Goal: Obtain resource: Download file/media

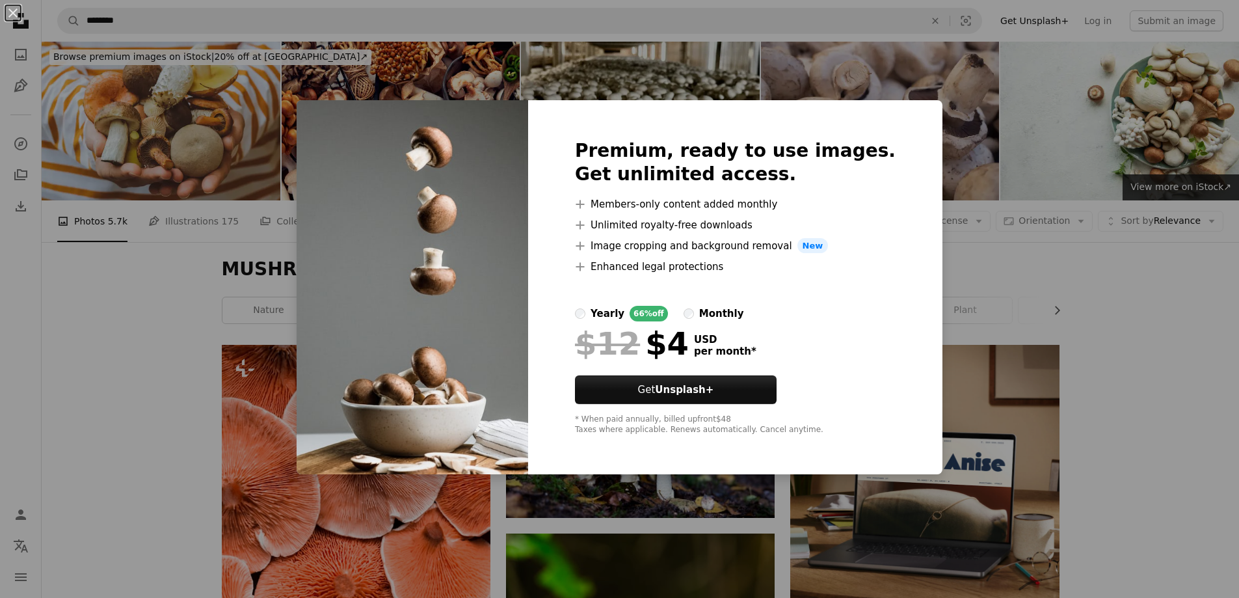
scroll to position [715, 0]
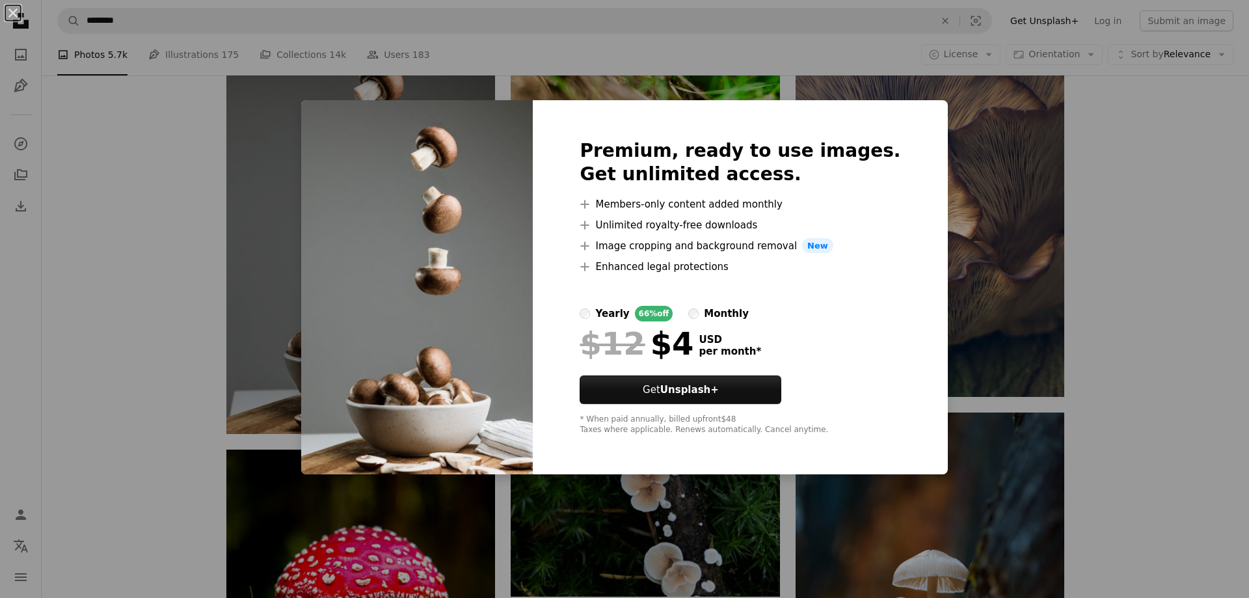
click at [141, 317] on div "An X shape Premium, ready to use images. Get unlimited access. A plus sign Memb…" at bounding box center [624, 299] width 1249 height 598
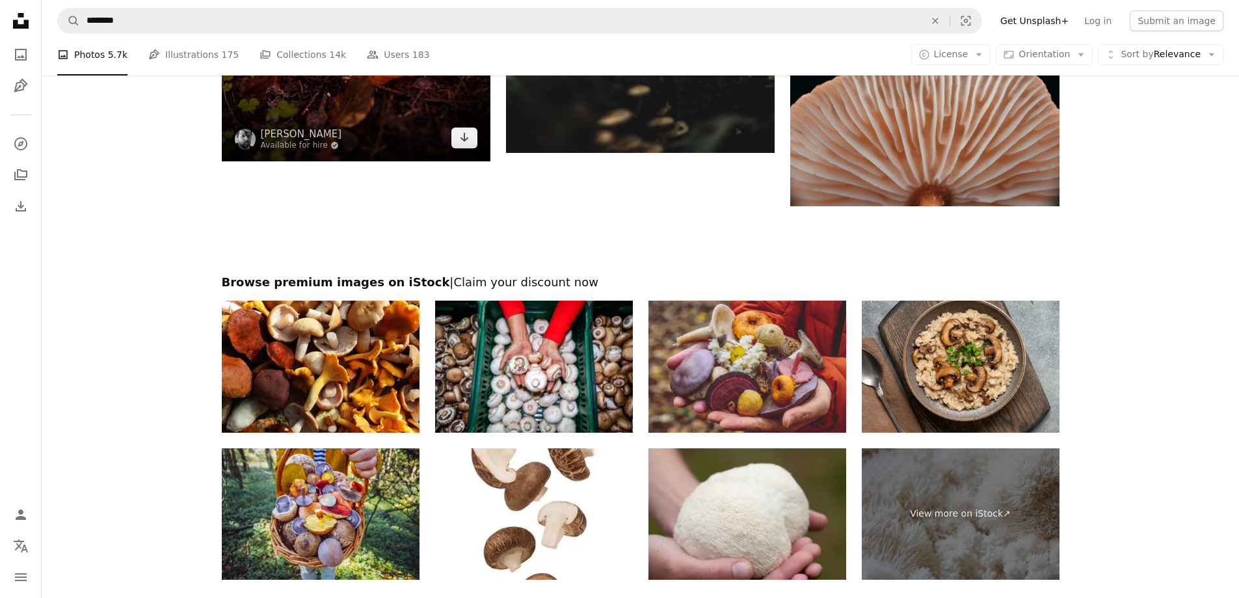
scroll to position [2761, 0]
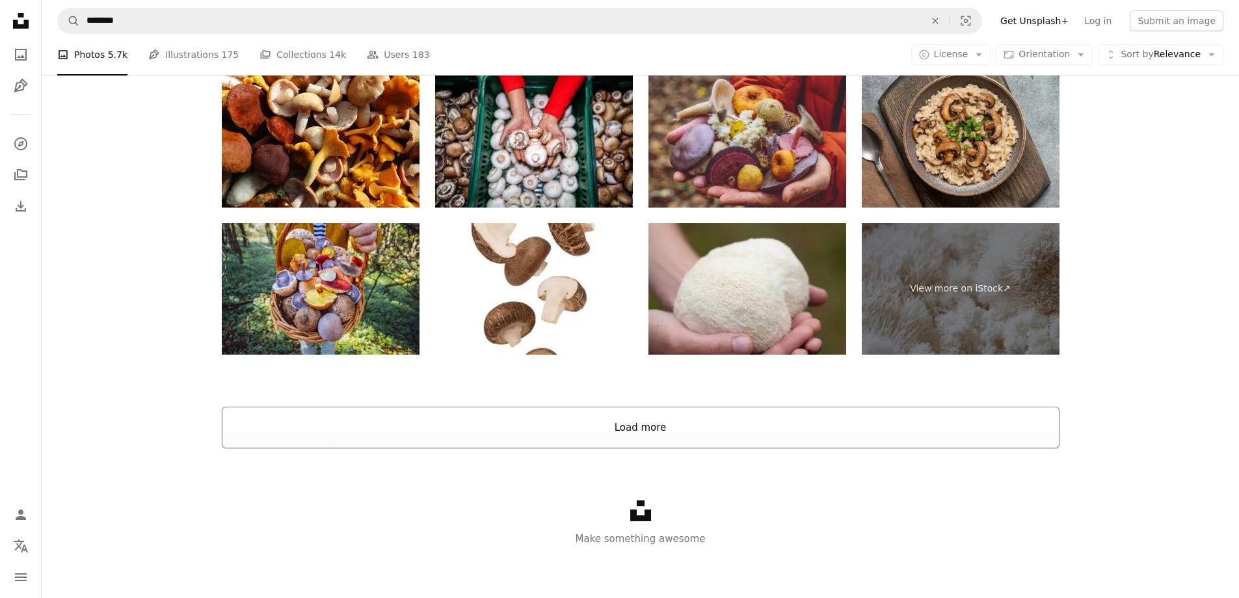
click at [486, 434] on button "Load more" at bounding box center [641, 427] width 838 height 42
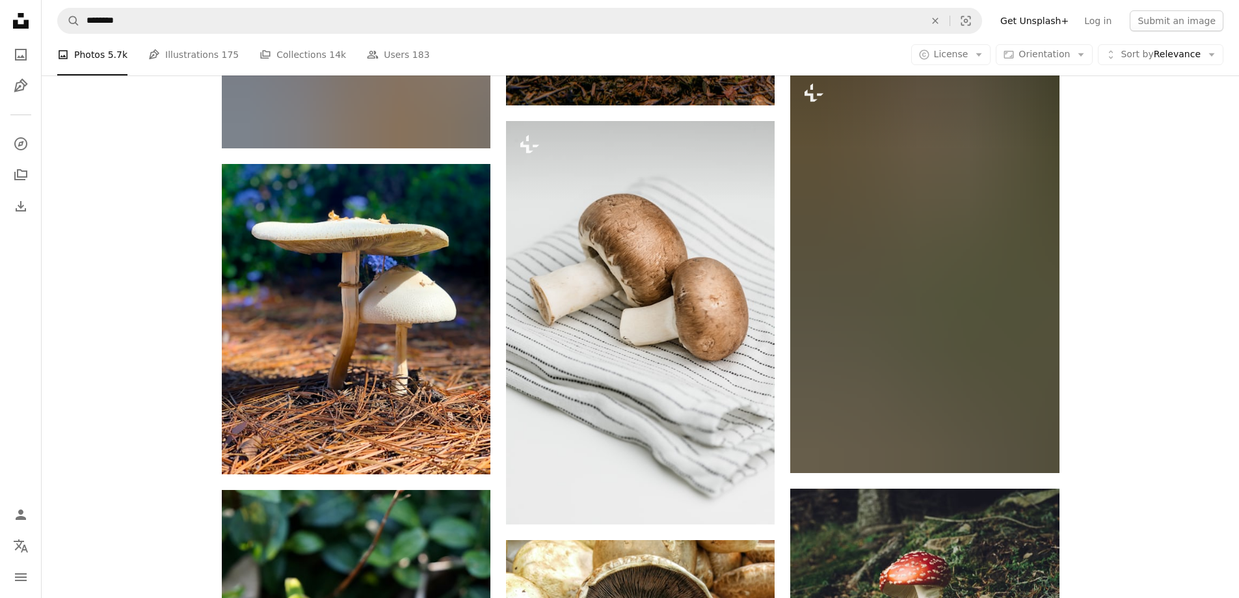
scroll to position [4452, 0]
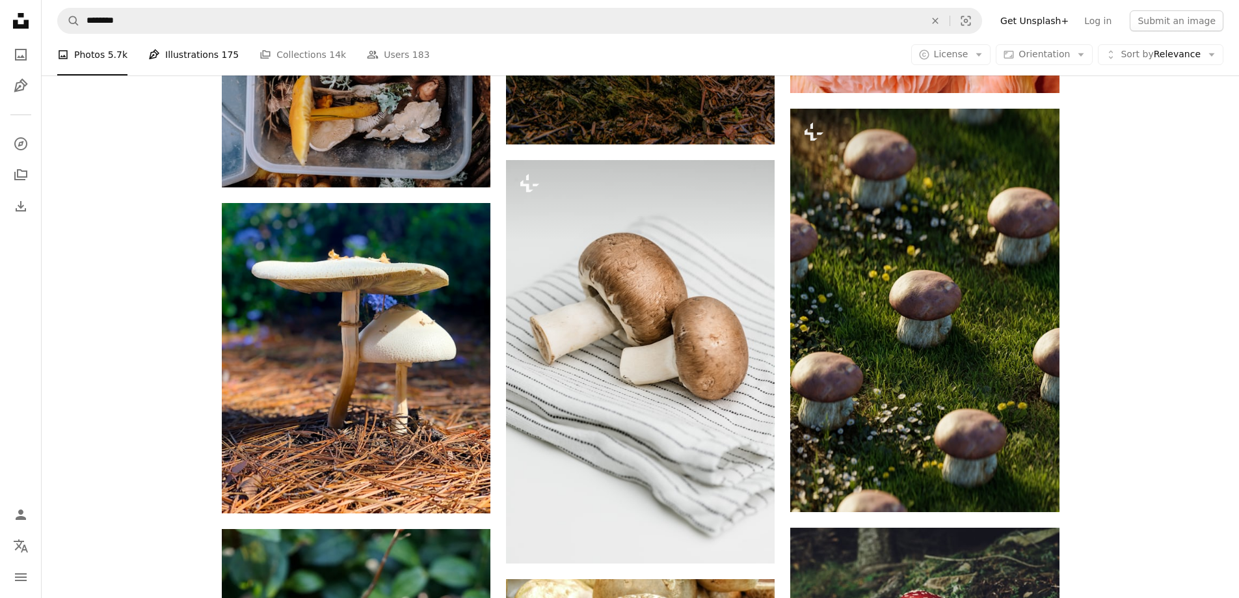
click at [210, 57] on link "Pen Tool Illustrations 175" at bounding box center [193, 55] width 90 height 42
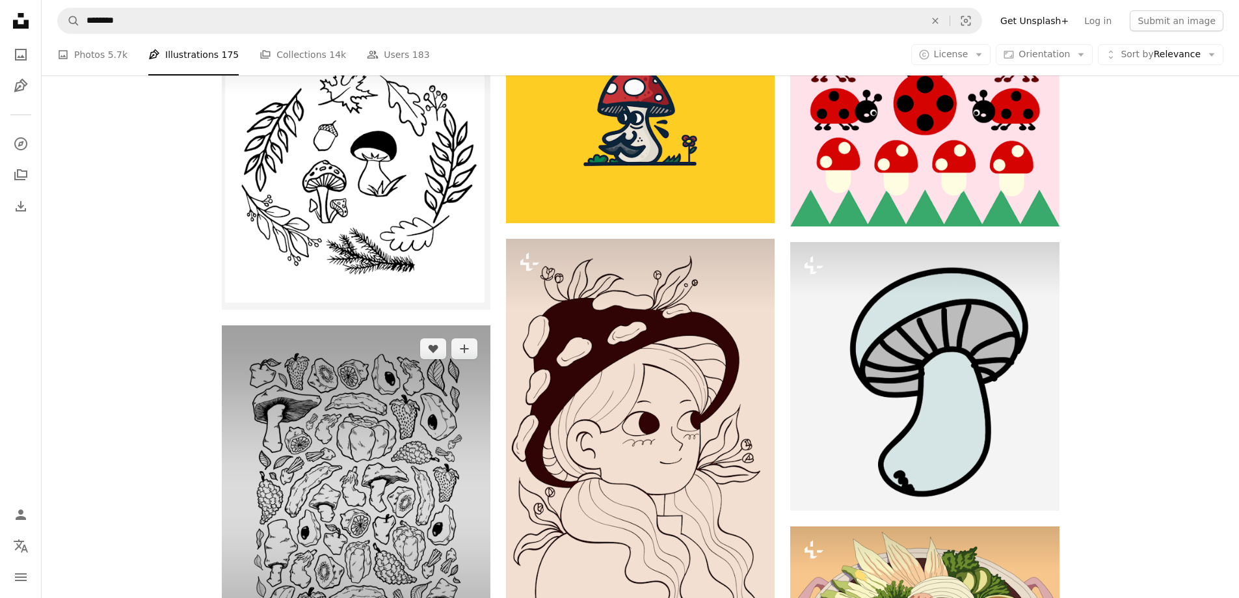
scroll to position [1821, 0]
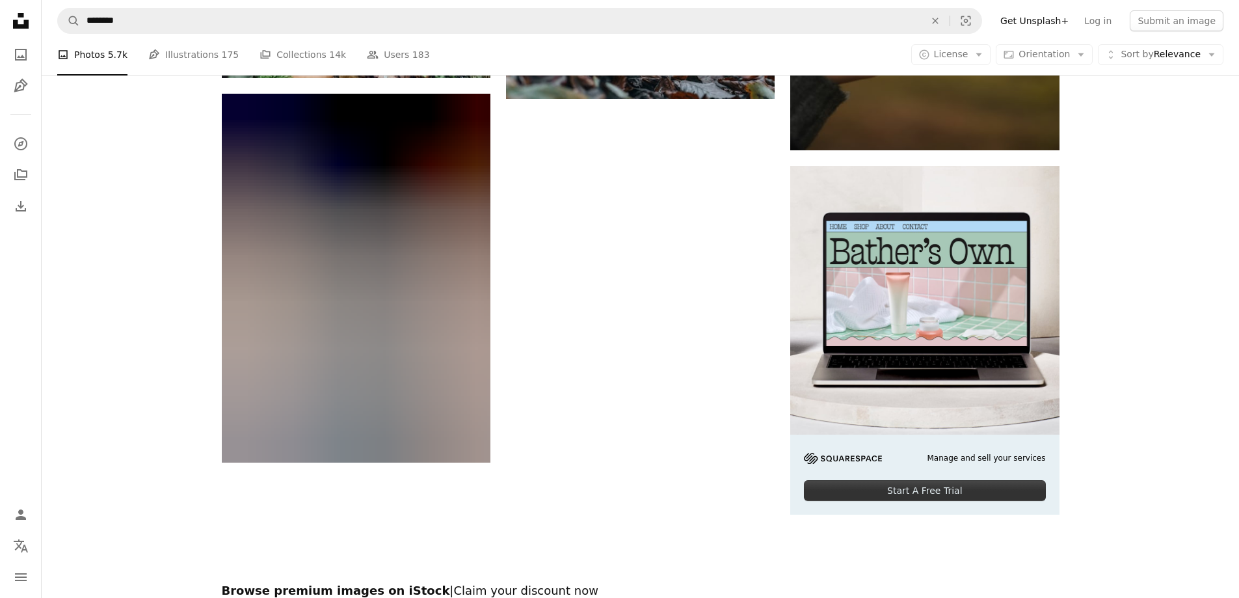
scroll to position [6339, 0]
